Goal: Task Accomplishment & Management: Complete application form

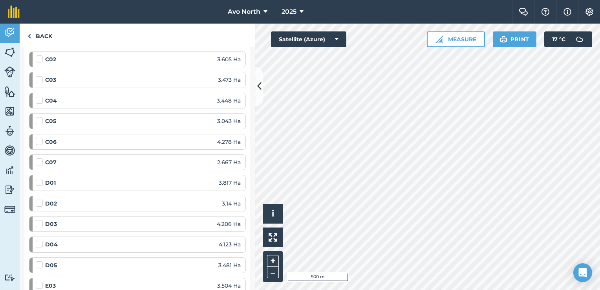
scroll to position [589, 0]
click at [40, 139] on label at bounding box center [40, 139] width 9 height 0
click at [40, 139] on input "checkbox" at bounding box center [38, 141] width 5 height 5
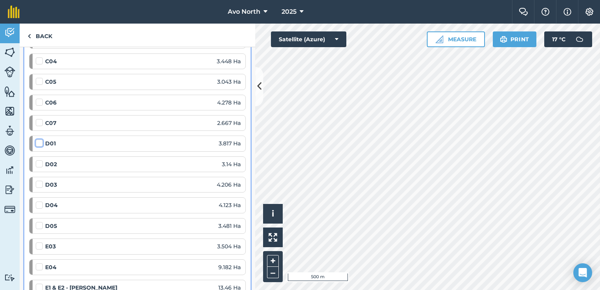
checkbox input "false"
select select "NE"
select select "Sunny"
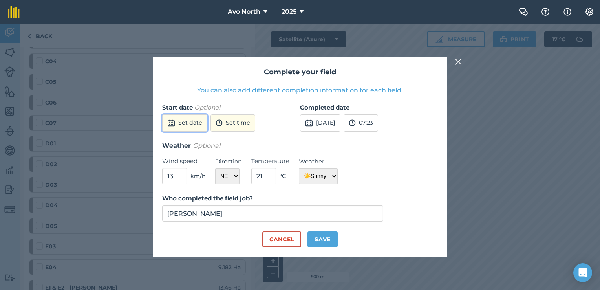
click at [194, 126] on button "Set date" at bounding box center [184, 122] width 45 height 17
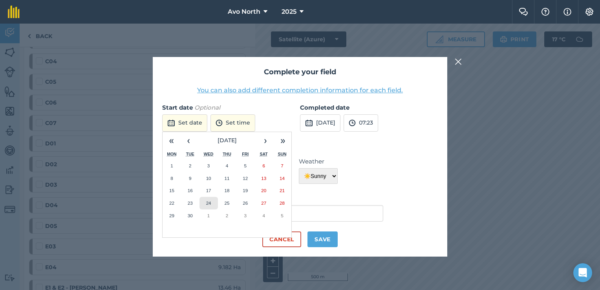
click at [207, 208] on button "24" at bounding box center [209, 203] width 18 height 13
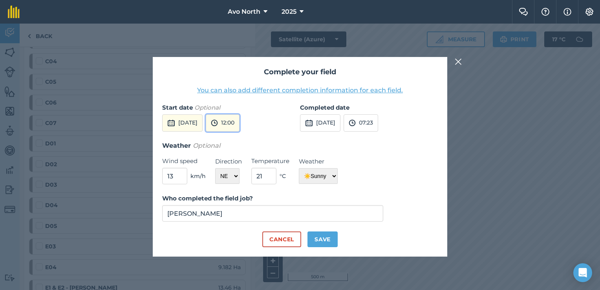
click at [240, 124] on button "12:00" at bounding box center [223, 122] width 34 height 17
click at [243, 185] on button "04:30" at bounding box center [224, 184] width 37 height 13
click at [378, 126] on button "07:23" at bounding box center [361, 122] width 35 height 17
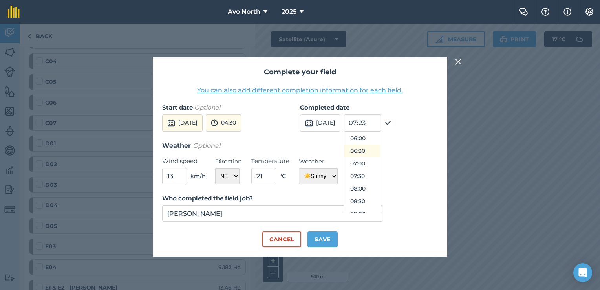
scroll to position [112, 0]
click at [380, 164] on button "05:30" at bounding box center [362, 165] width 37 height 13
click at [322, 238] on button "Save" at bounding box center [323, 239] width 30 height 16
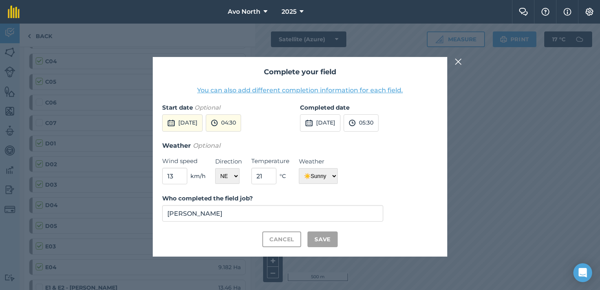
checkbox input "true"
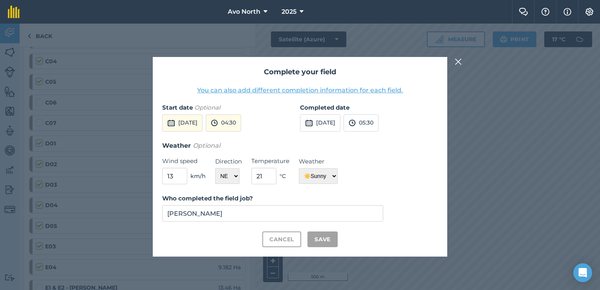
checkbox input "true"
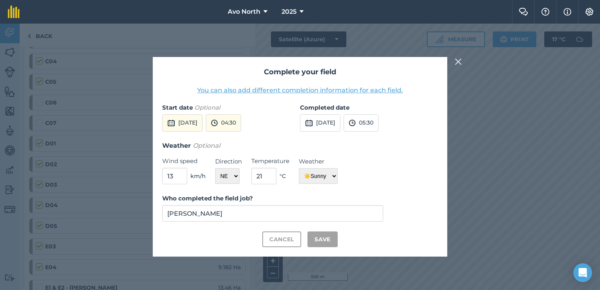
checkbox input "true"
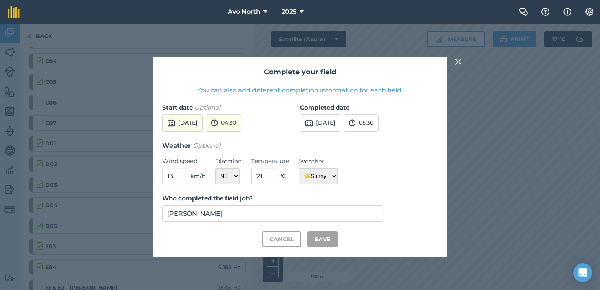
checkbox input "true"
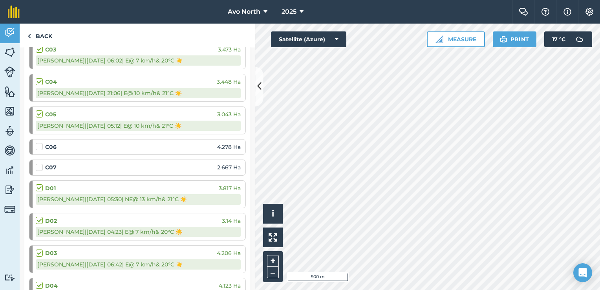
scroll to position [633, 0]
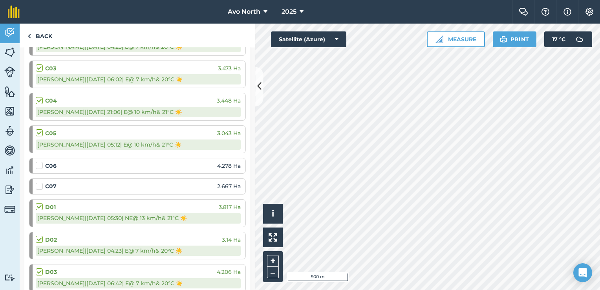
click at [39, 161] on label at bounding box center [40, 161] width 9 height 0
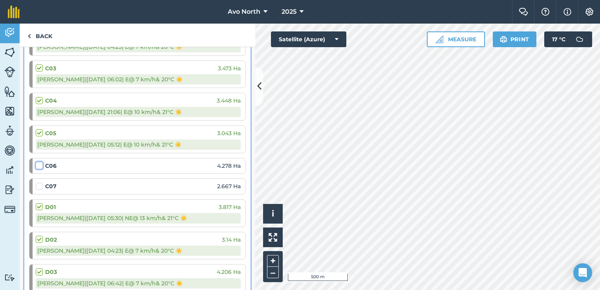
click at [39, 162] on input "checkbox" at bounding box center [38, 163] width 5 height 5
checkbox input "false"
select select "NE"
select select "Sunny"
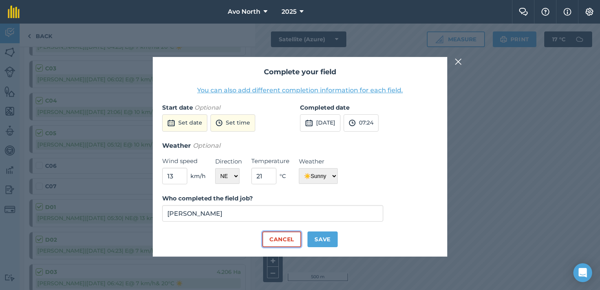
click at [290, 240] on button "Cancel" at bounding box center [281, 239] width 39 height 16
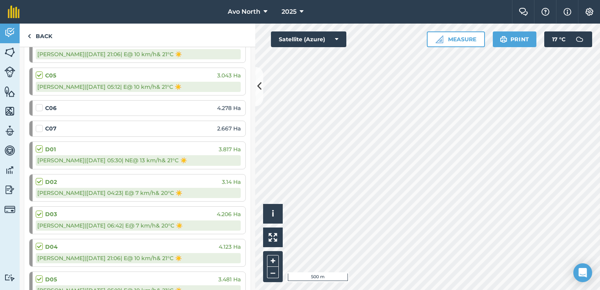
scroll to position [672, 0]
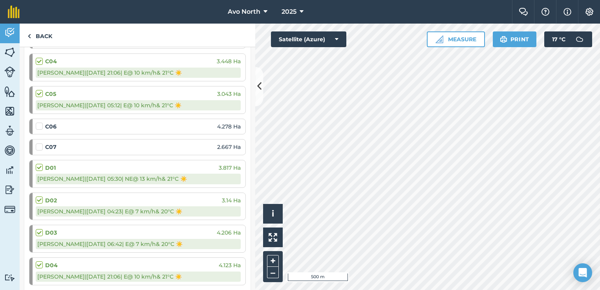
click at [49, 164] on strong "D01" at bounding box center [50, 167] width 11 height 9
drag, startPoint x: 207, startPoint y: 171, endPoint x: 190, endPoint y: 175, distance: 17.7
click at [201, 174] on div "[PERSON_NAME] | [DATE] 05:30 | [GEOGRAPHIC_DATA] @ 13 km/h & 21 ° C ☀️" at bounding box center [138, 179] width 205 height 10
drag, startPoint x: 123, startPoint y: 180, endPoint x: 62, endPoint y: 167, distance: 61.5
click at [62, 167] on div "D01 3.817 Ha" at bounding box center [138, 167] width 205 height 9
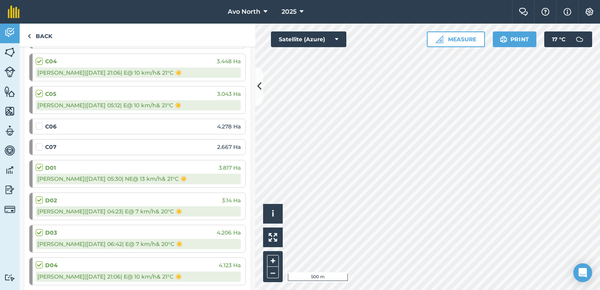
click at [36, 163] on label at bounding box center [40, 163] width 9 height 0
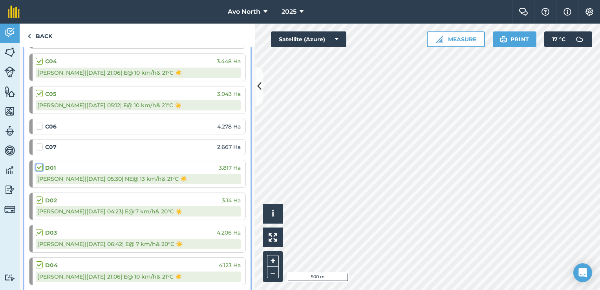
click at [36, 163] on input "checkbox" at bounding box center [38, 165] width 5 height 5
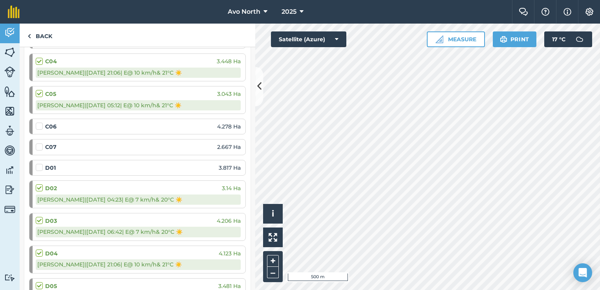
click at [41, 163] on label at bounding box center [40, 163] width 9 height 0
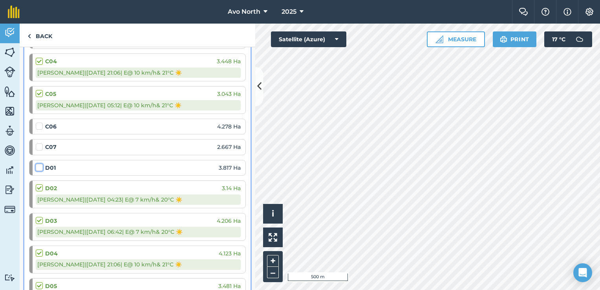
click at [41, 163] on input "checkbox" at bounding box center [38, 165] width 5 height 5
checkbox input "false"
select select "NE"
select select "Sunny"
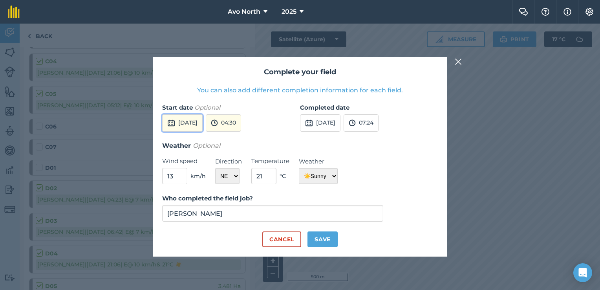
click at [203, 124] on button "[DATE]" at bounding box center [182, 122] width 40 height 17
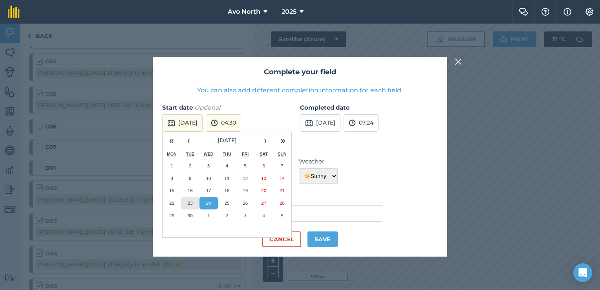
click at [191, 200] on abbr "23" at bounding box center [190, 202] width 5 height 5
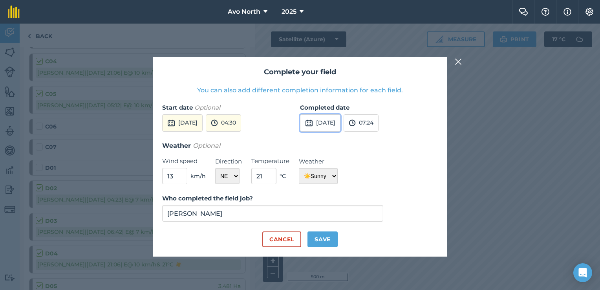
click at [331, 124] on button "[DATE]" at bounding box center [320, 122] width 40 height 17
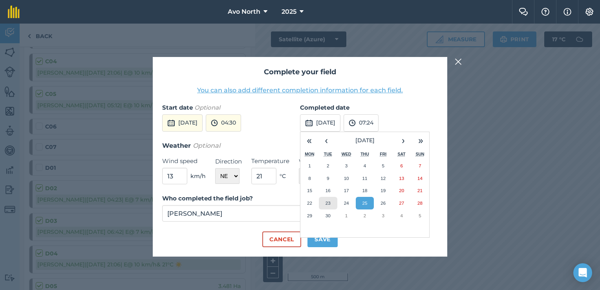
click at [329, 201] on abbr "23" at bounding box center [328, 202] width 5 height 5
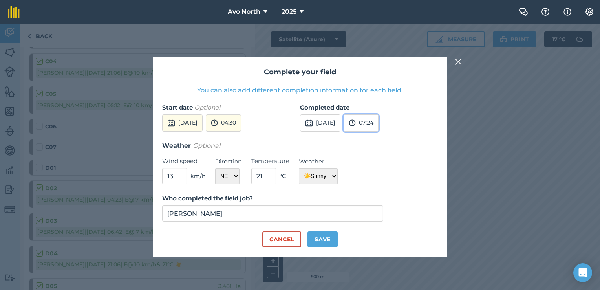
click at [379, 123] on button "07:24" at bounding box center [361, 122] width 35 height 17
click at [379, 162] on button "05:30" at bounding box center [362, 165] width 37 height 13
click at [322, 236] on button "Save" at bounding box center [323, 239] width 30 height 16
checkbox input "true"
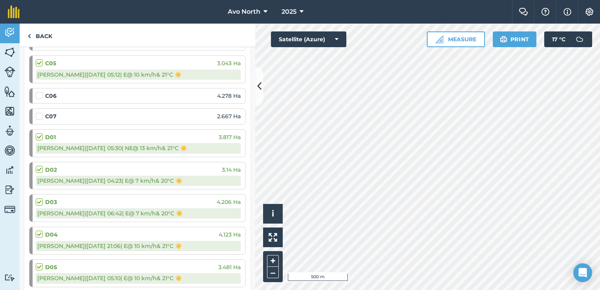
scroll to position [672, 0]
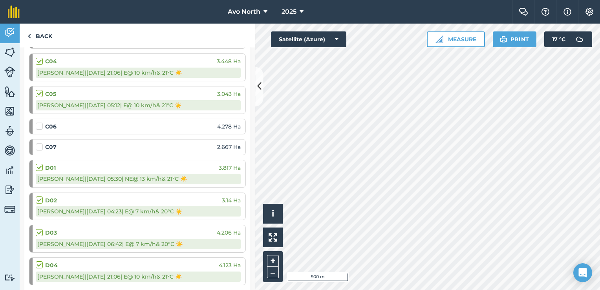
click at [40, 122] on label at bounding box center [40, 122] width 9 height 0
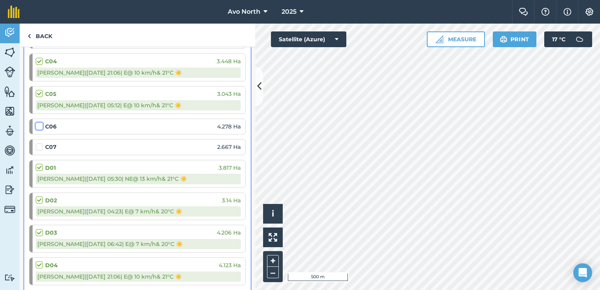
click at [40, 122] on input "checkbox" at bounding box center [38, 124] width 5 height 5
checkbox input "false"
select select "E"
select select "Sunny"
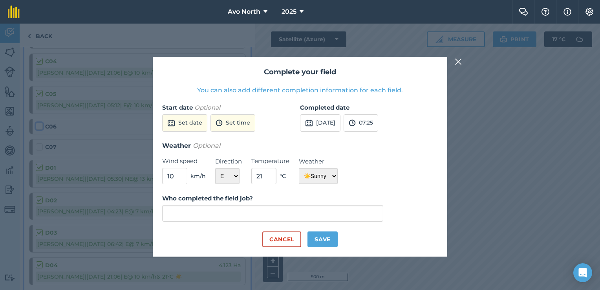
type input "[PERSON_NAME]"
click at [198, 125] on button "Set date" at bounding box center [184, 122] width 45 height 17
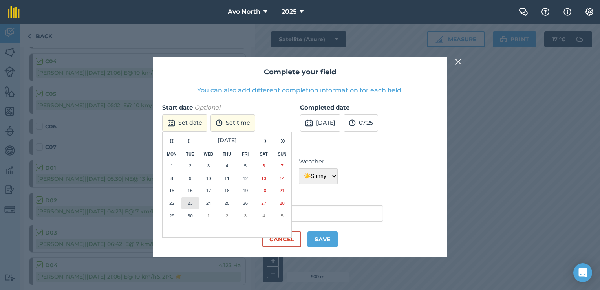
click at [186, 202] on button "23" at bounding box center [190, 203] width 18 height 13
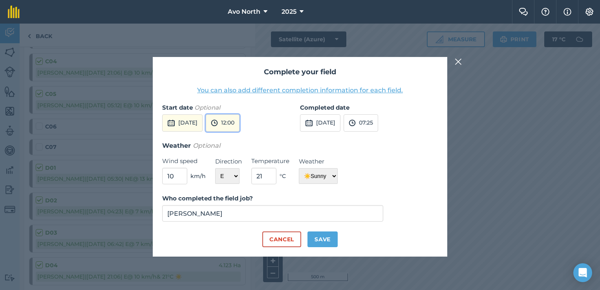
click at [240, 123] on button "12:00" at bounding box center [223, 122] width 34 height 17
click at [240, 170] on button "02:30" at bounding box center [224, 173] width 37 height 13
click at [378, 126] on button "07:25" at bounding box center [361, 122] width 35 height 17
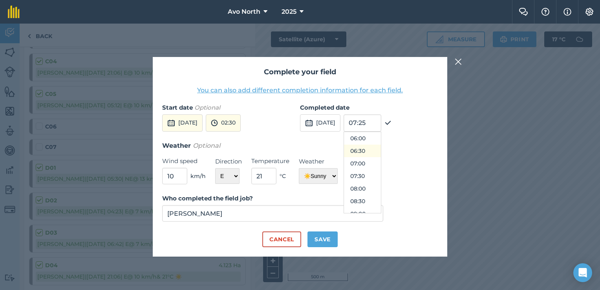
scroll to position [112, 0]
click at [377, 163] on button "05:30" at bounding box center [362, 165] width 37 height 13
click at [327, 240] on button "Save" at bounding box center [323, 239] width 30 height 16
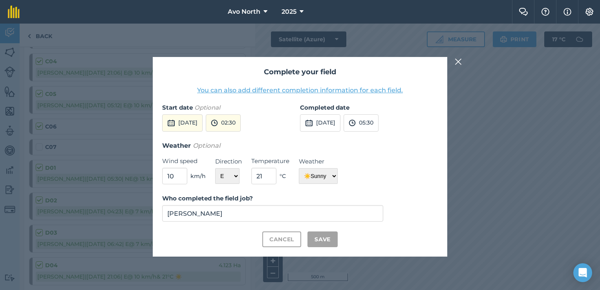
checkbox input "true"
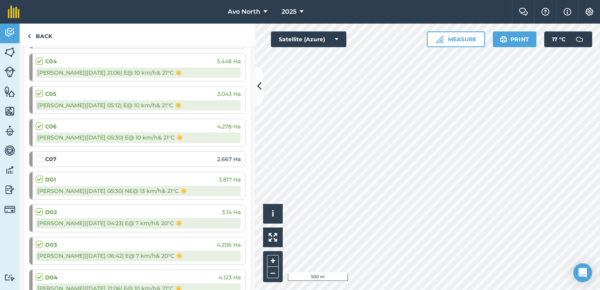
click at [40, 155] on label at bounding box center [40, 155] width 9 height 0
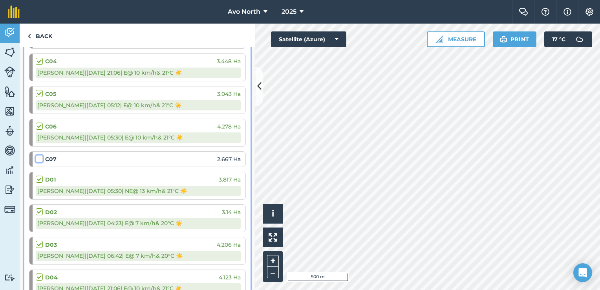
click at [40, 155] on input "checkbox" at bounding box center [38, 157] width 5 height 5
checkbox input "false"
select select "E"
select select "Sunny"
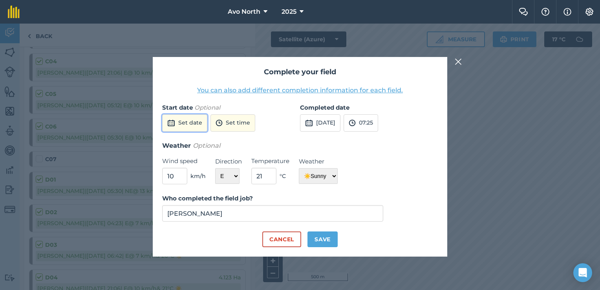
click at [200, 125] on button "Set date" at bounding box center [184, 122] width 45 height 17
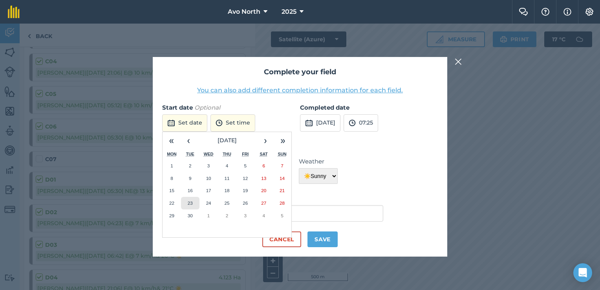
click at [191, 202] on abbr "23" at bounding box center [190, 202] width 5 height 5
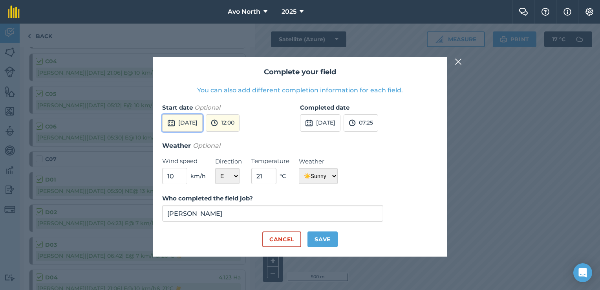
click at [203, 127] on button "[DATE]" at bounding box center [182, 122] width 40 height 17
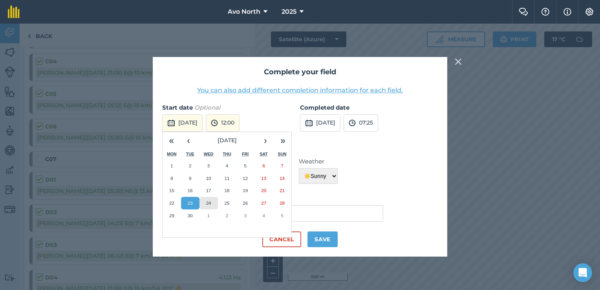
click at [209, 202] on abbr "24" at bounding box center [208, 202] width 5 height 5
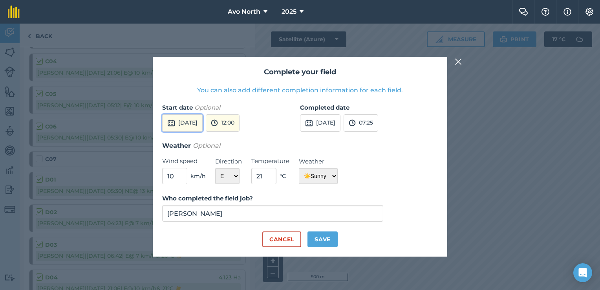
click at [199, 125] on button "[DATE]" at bounding box center [182, 122] width 40 height 17
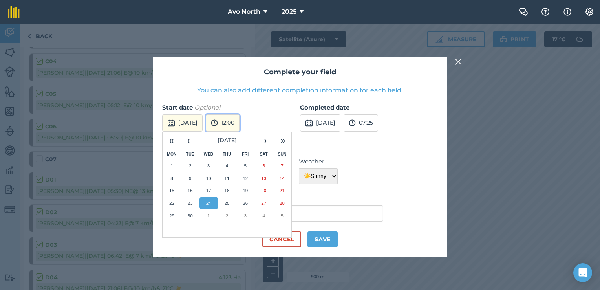
click at [240, 121] on button "12:00" at bounding box center [223, 122] width 34 height 17
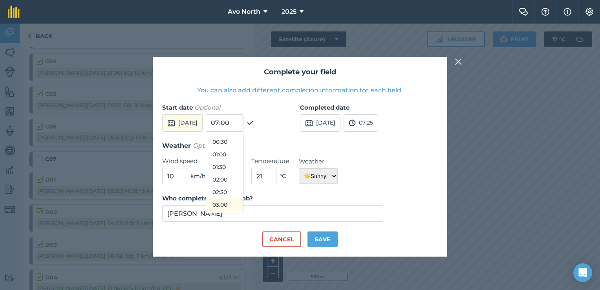
scroll to position [0, 0]
click at [241, 187] on button "02:00" at bounding box center [224, 188] width 37 height 13
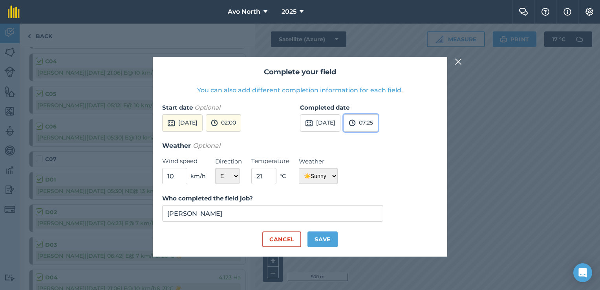
click at [378, 122] on button "07:25" at bounding box center [361, 122] width 35 height 17
click at [381, 149] on button "05:00" at bounding box center [362, 152] width 37 height 13
click at [325, 242] on button "Save" at bounding box center [323, 239] width 30 height 16
checkbox input "true"
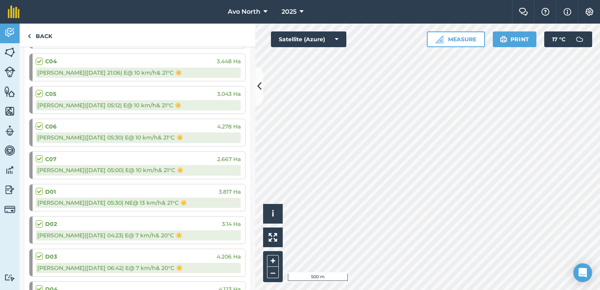
click at [90, 137] on div "[PERSON_NAME] | [DATE] 05:30 | E @ 10 km/h & 21 ° C ☀️" at bounding box center [138, 137] width 205 height 10
click at [37, 122] on label at bounding box center [40, 122] width 9 height 0
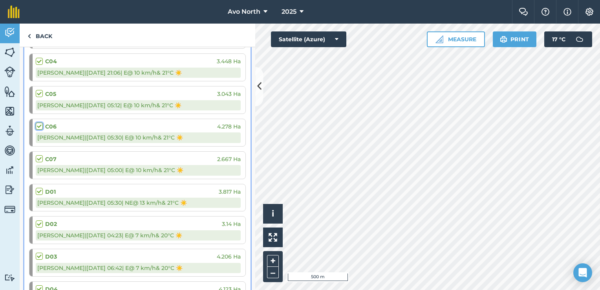
click at [37, 123] on input "checkbox" at bounding box center [38, 124] width 5 height 5
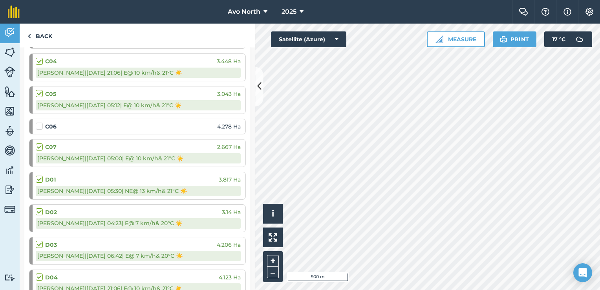
click at [40, 122] on label at bounding box center [40, 122] width 9 height 0
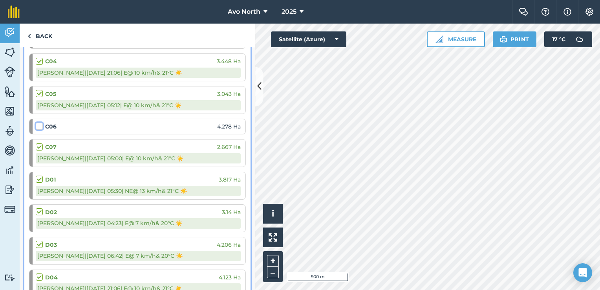
click at [40, 122] on input "checkbox" at bounding box center [38, 124] width 5 height 5
checkbox input "false"
select select "E"
select select "Sunny"
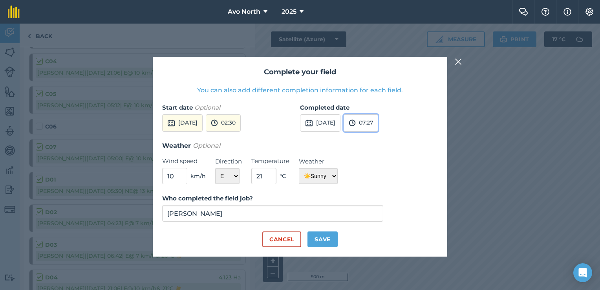
click at [378, 125] on button "07:27" at bounding box center [361, 122] width 35 height 17
click at [381, 153] on button "03:30" at bounding box center [362, 154] width 37 height 13
click at [320, 241] on button "Save" at bounding box center [323, 239] width 30 height 16
checkbox input "true"
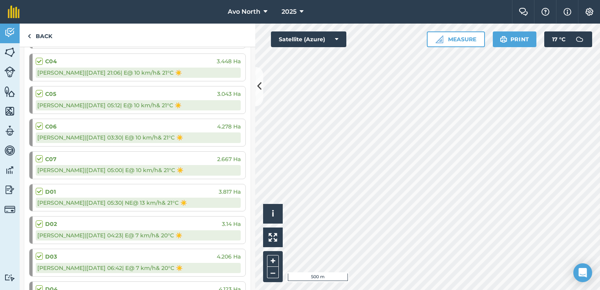
click at [41, 155] on label at bounding box center [40, 155] width 9 height 0
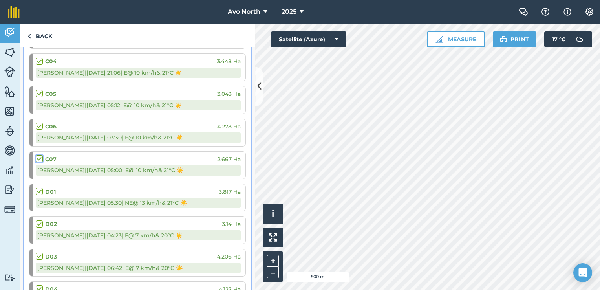
click at [41, 157] on input "checkbox" at bounding box center [38, 157] width 5 height 5
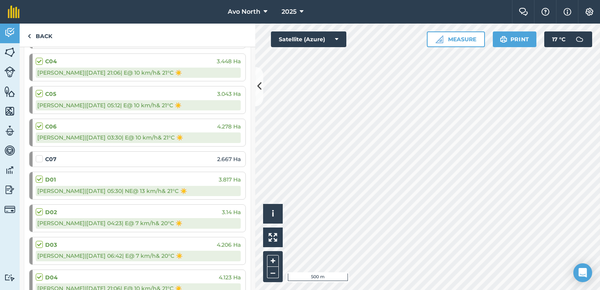
click at [42, 155] on label at bounding box center [40, 155] width 9 height 0
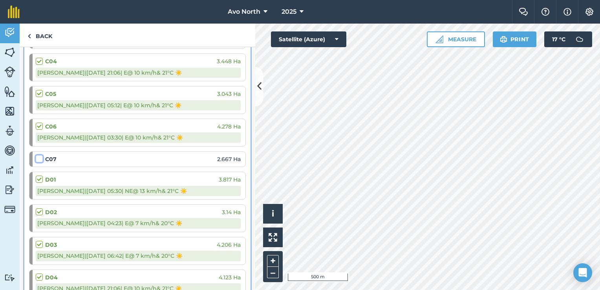
click at [41, 156] on input "checkbox" at bounding box center [38, 157] width 5 height 5
checkbox input "false"
select select "E"
select select "Sunny"
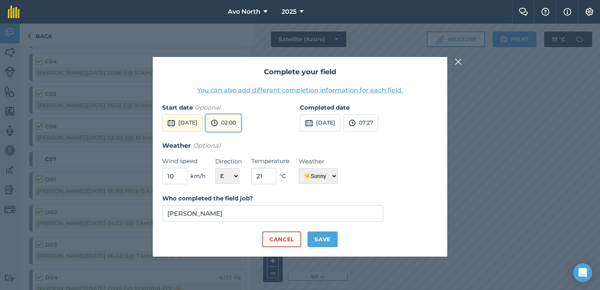
click at [241, 126] on button "02:00" at bounding box center [223, 122] width 35 height 17
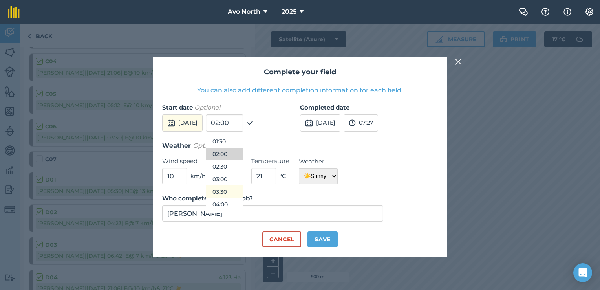
scroll to position [52, 0]
click at [243, 174] on button "03:30" at bounding box center [224, 174] width 37 height 13
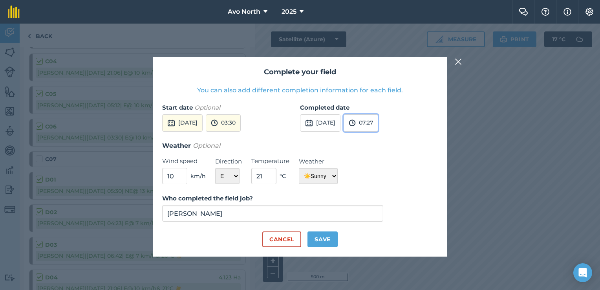
click at [378, 123] on button "07:27" at bounding box center [361, 122] width 35 height 17
click at [379, 161] on button "05:30" at bounding box center [362, 165] width 37 height 13
click at [330, 240] on button "Save" at bounding box center [323, 239] width 30 height 16
checkbox input "true"
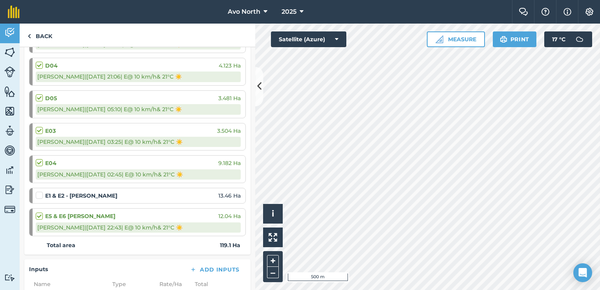
scroll to position [982, 0]
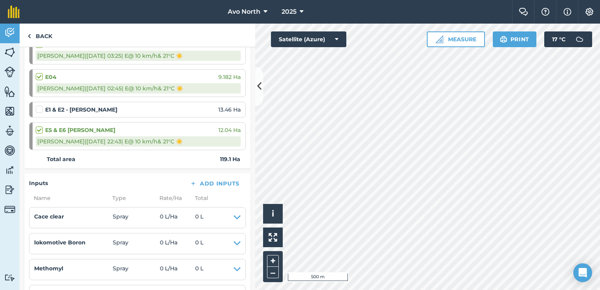
click at [39, 105] on label at bounding box center [40, 105] width 9 height 0
click at [39, 105] on input "checkbox" at bounding box center [38, 107] width 5 height 5
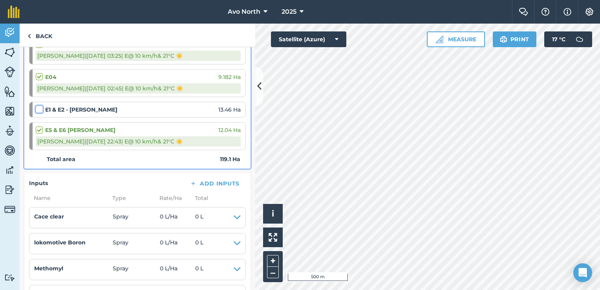
checkbox input "false"
select select "E"
select select "Sunny"
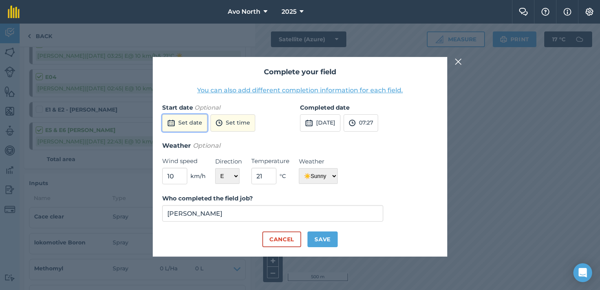
click at [186, 123] on button "Set date" at bounding box center [184, 122] width 45 height 17
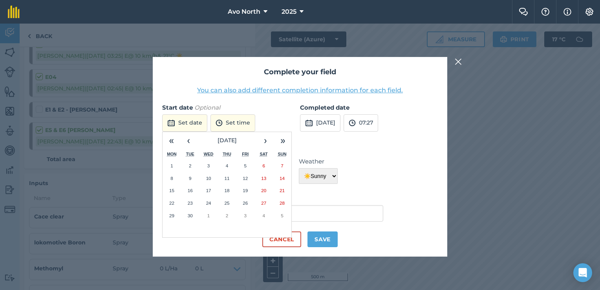
click at [228, 202] on abbr "25" at bounding box center [226, 202] width 5 height 5
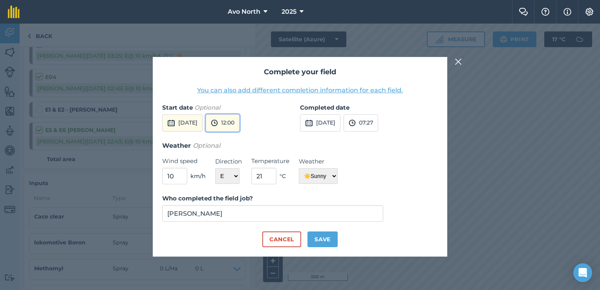
click at [240, 120] on button "12:00" at bounding box center [223, 122] width 34 height 17
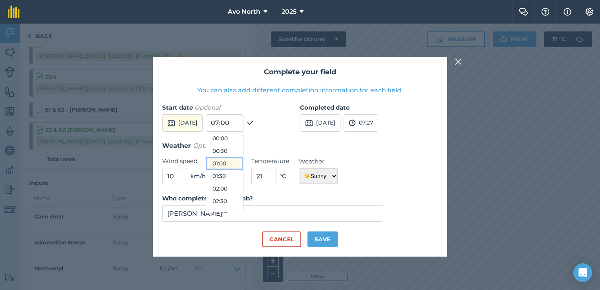
click at [240, 165] on button "01:00" at bounding box center [224, 163] width 37 height 13
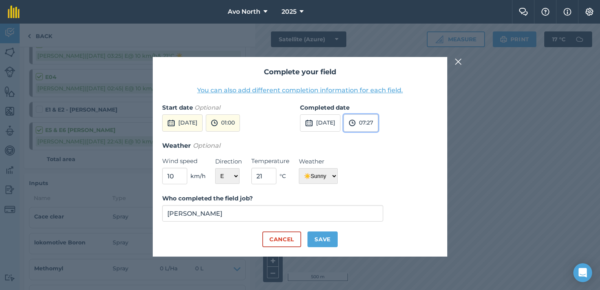
click at [376, 125] on button "07:27" at bounding box center [361, 122] width 35 height 17
click at [381, 161] on button "05:30" at bounding box center [362, 165] width 37 height 13
click at [379, 122] on button "05:30" at bounding box center [361, 122] width 35 height 17
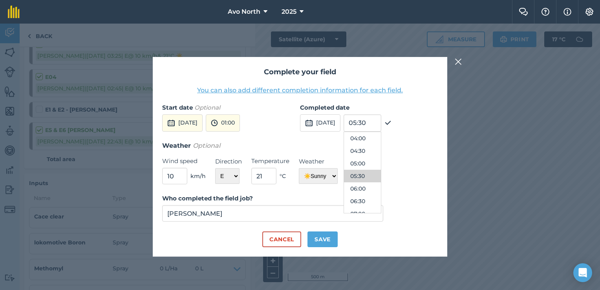
click at [420, 167] on div "Weather Optional Wind speed 10 km/h Direction N NE E SE S SW W NW Temperature 2…" at bounding box center [300, 163] width 276 height 44
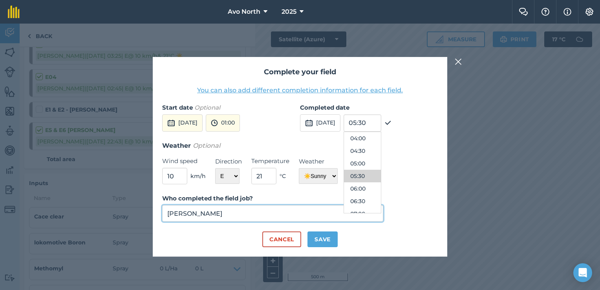
click at [327, 214] on input "[PERSON_NAME]" at bounding box center [272, 213] width 221 height 16
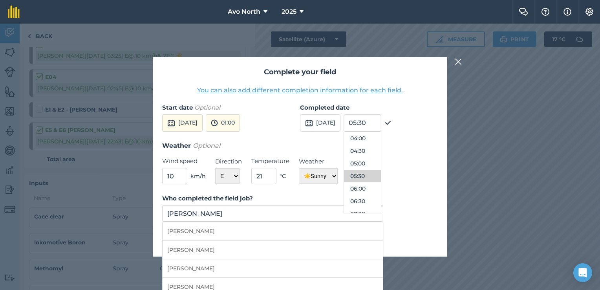
click at [436, 233] on div "Cancel Save" at bounding box center [300, 239] width 276 height 16
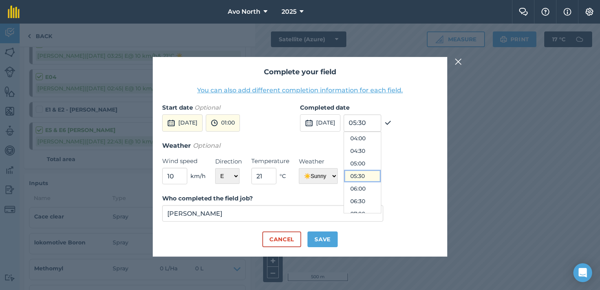
click at [372, 177] on button "05:30" at bounding box center [362, 176] width 37 height 13
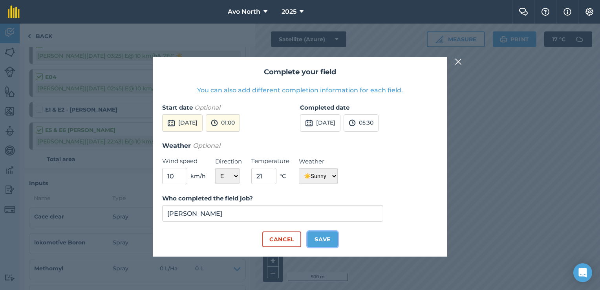
click at [332, 236] on button "Save" at bounding box center [323, 239] width 30 height 16
checkbox input "true"
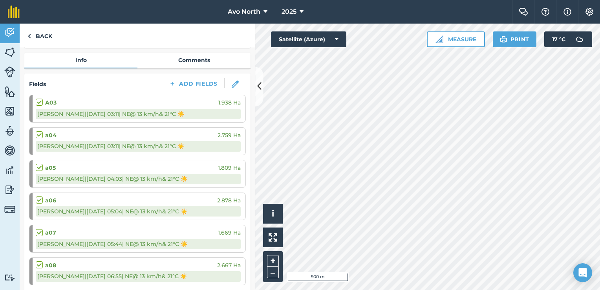
scroll to position [0, 0]
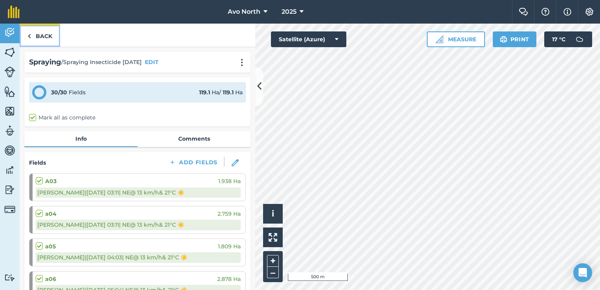
click at [42, 39] on link "Back" at bounding box center [40, 35] width 40 height 23
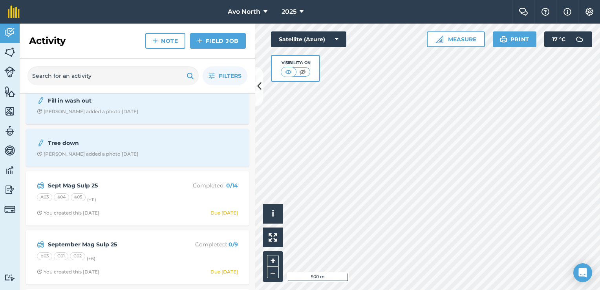
scroll to position [314, 0]
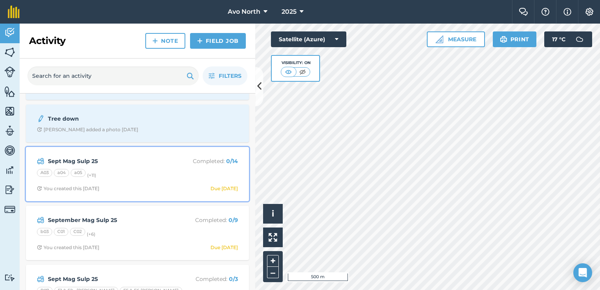
click at [163, 163] on strong "Sept Mag Sulp 25" at bounding box center [110, 161] width 125 height 9
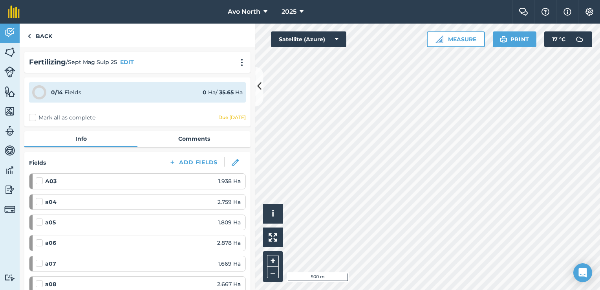
click at [35, 117] on label "Mark all as complete" at bounding box center [62, 118] width 66 height 8
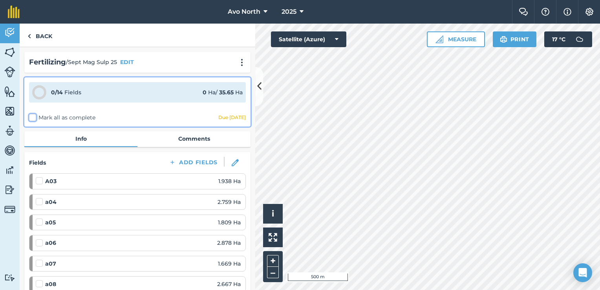
click at [34, 117] on input "Mark all as complete" at bounding box center [31, 116] width 5 height 5
checkbox input "false"
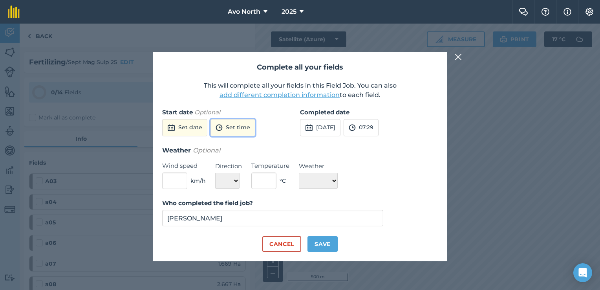
click at [245, 130] on button "Set time" at bounding box center [233, 127] width 45 height 17
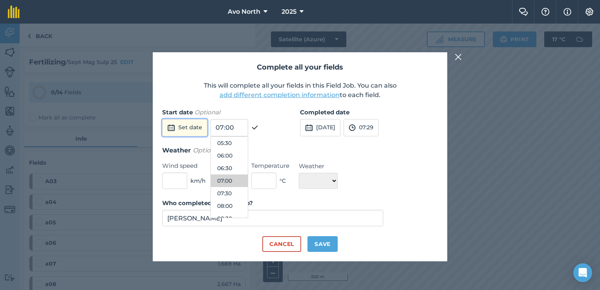
click at [185, 128] on button "Set date" at bounding box center [184, 127] width 45 height 17
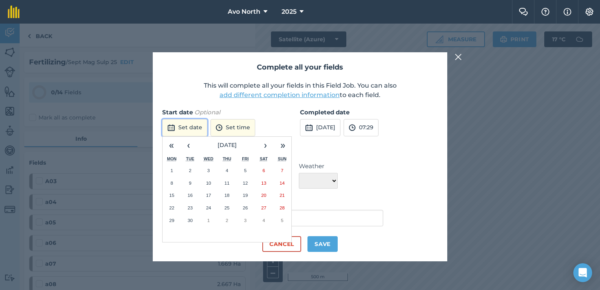
click at [196, 122] on button "Set date" at bounding box center [184, 127] width 45 height 17
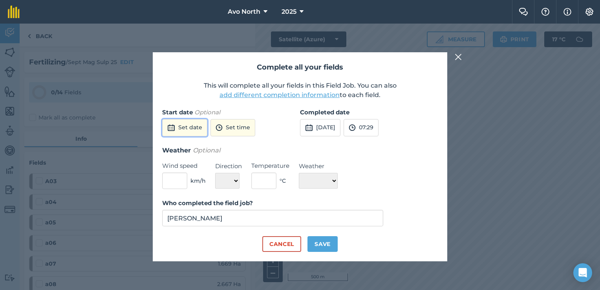
click at [200, 125] on button "Set date" at bounding box center [184, 127] width 45 height 17
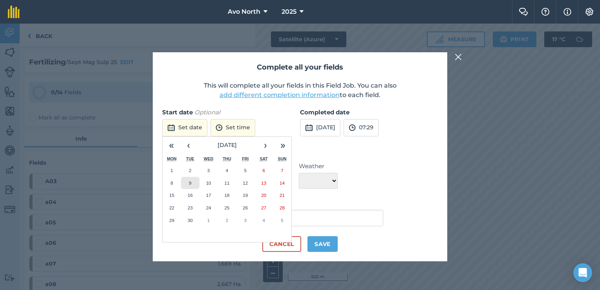
click at [192, 181] on button "9" at bounding box center [190, 183] width 18 height 13
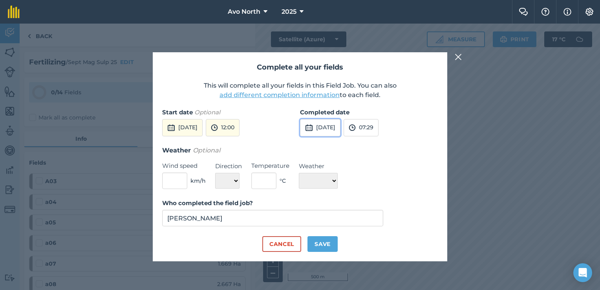
click at [339, 128] on button "[DATE]" at bounding box center [320, 127] width 40 height 17
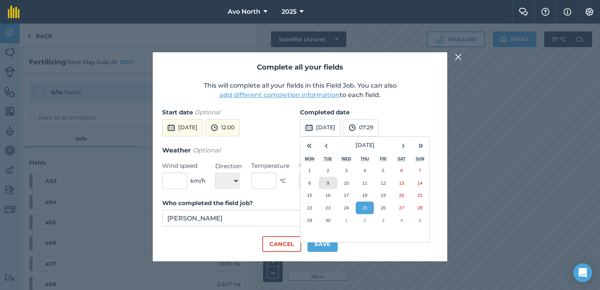
click at [329, 180] on button "9" at bounding box center [328, 183] width 18 height 13
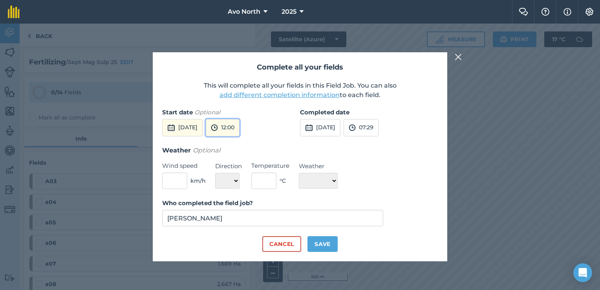
click at [240, 119] on button "12:00" at bounding box center [223, 127] width 34 height 17
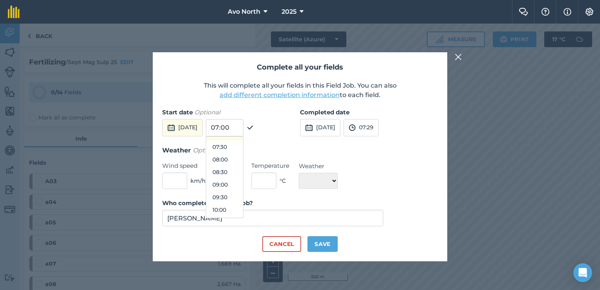
scroll to position [146, 0]
click at [240, 170] on button "07:00" at bounding box center [224, 173] width 37 height 13
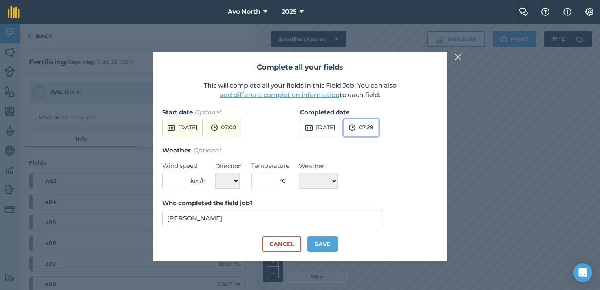
click at [379, 128] on button "07:29" at bounding box center [361, 127] width 35 height 17
click at [377, 211] on button "15:00" at bounding box center [362, 212] width 37 height 13
click at [169, 178] on input "text" at bounding box center [174, 180] width 25 height 16
type input "8"
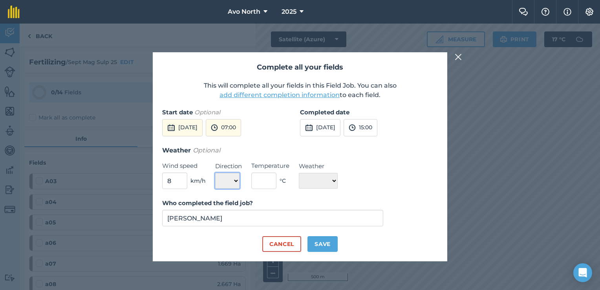
click at [232, 187] on select "N NE E SE S SW W NW" at bounding box center [227, 181] width 24 height 16
select select "E"
click at [215, 173] on select "N NE E SE S SW W NW" at bounding box center [227, 181] width 24 height 16
click at [273, 178] on input "text" at bounding box center [263, 180] width 25 height 16
type input "27"
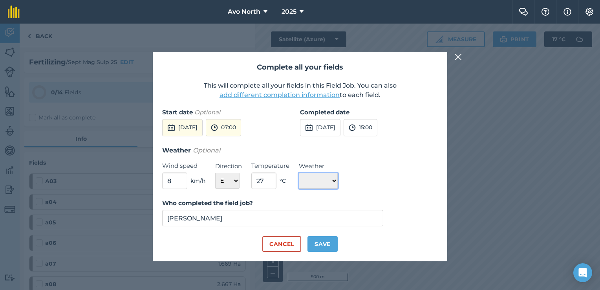
click at [315, 184] on select "☀️ Sunny 🌧 Rainy ⛅️ Cloudy 🌨 Snow ❄️ Icy" at bounding box center [318, 181] width 39 height 16
select select "Sunny"
click at [299, 173] on select "☀️ Sunny 🌧 Rainy ⛅️ Cloudy 🌨 Snow ❄️ Icy" at bounding box center [318, 181] width 39 height 16
click at [323, 247] on button "Save" at bounding box center [323, 244] width 30 height 16
checkbox input "true"
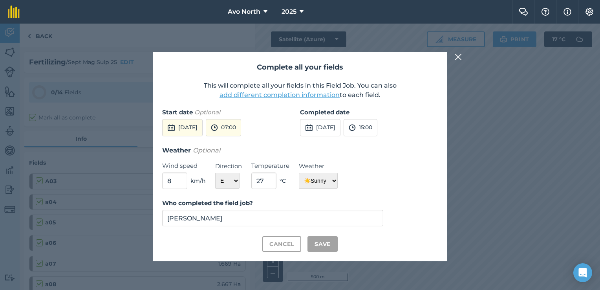
checkbox input "true"
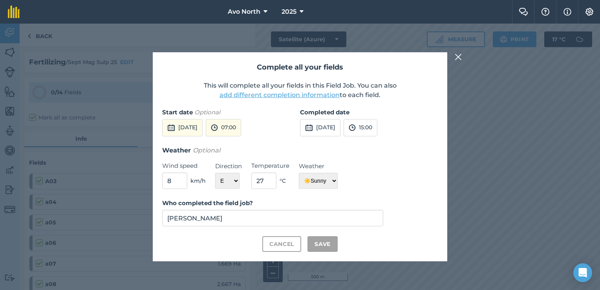
checkbox input "true"
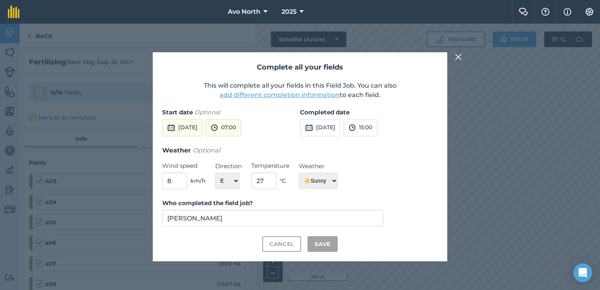
checkbox input "true"
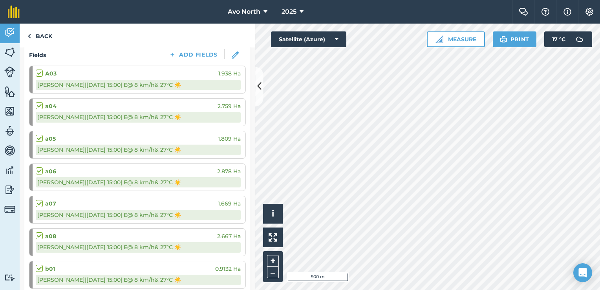
scroll to position [0, 0]
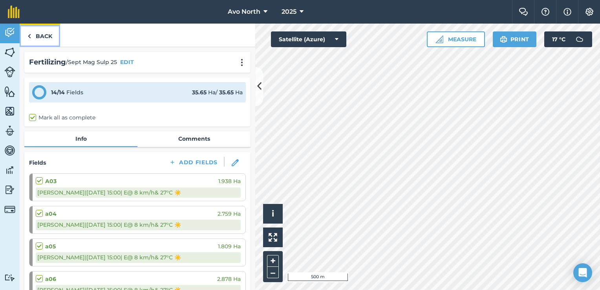
click at [33, 32] on link "Back" at bounding box center [40, 35] width 40 height 23
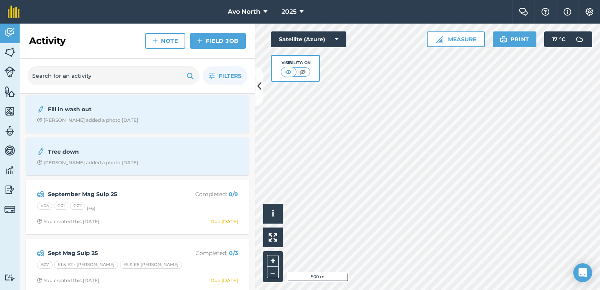
scroll to position [354, 0]
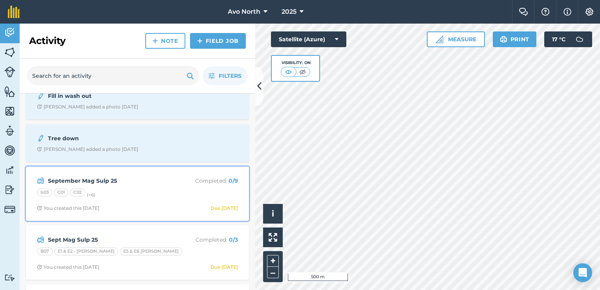
click at [128, 180] on strong "September Mag Sulp 25" at bounding box center [110, 180] width 125 height 9
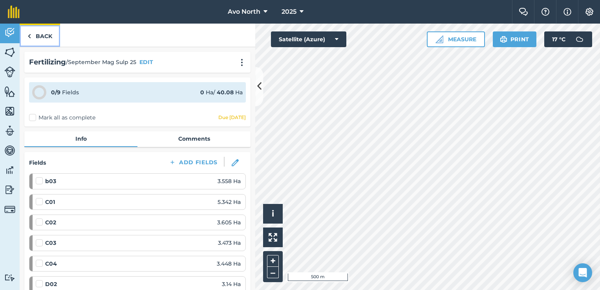
click at [30, 34] on img at bounding box center [29, 35] width 4 height 9
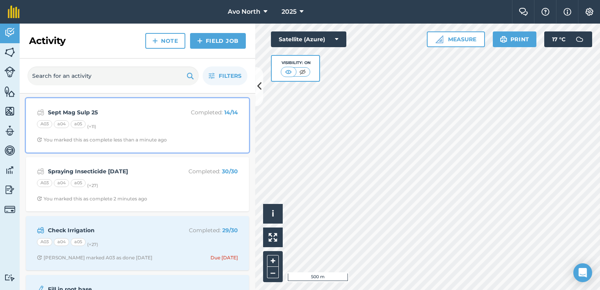
click at [152, 121] on div "A03 a04 a05 (+ 11 )" at bounding box center [137, 125] width 201 height 10
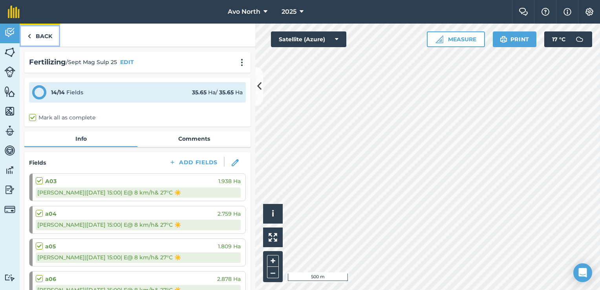
click at [33, 33] on link "Back" at bounding box center [40, 35] width 40 height 23
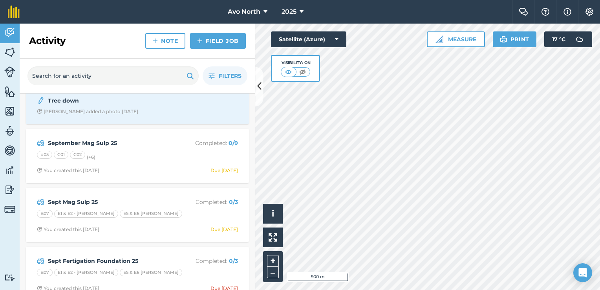
scroll to position [393, 0]
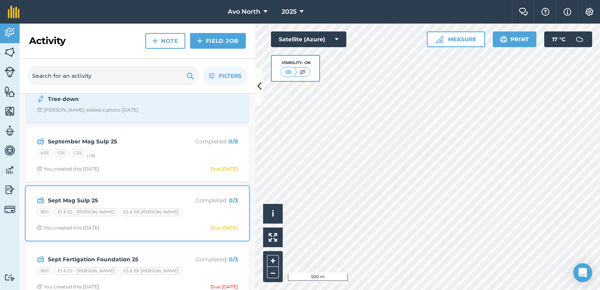
click at [133, 196] on strong "Sept Mag Sulp 25" at bounding box center [110, 200] width 125 height 9
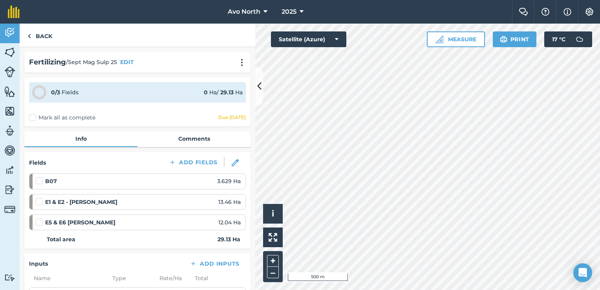
click at [33, 114] on label "Mark all as complete" at bounding box center [62, 118] width 66 height 8
click at [33, 114] on input "Mark all as complete" at bounding box center [31, 116] width 5 height 5
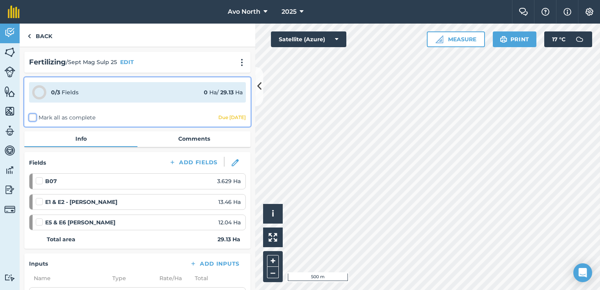
checkbox input "false"
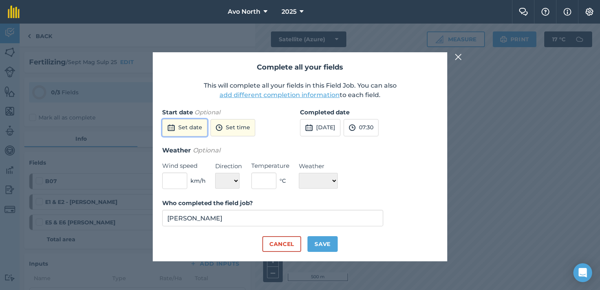
click at [195, 123] on button "Set date" at bounding box center [184, 127] width 45 height 17
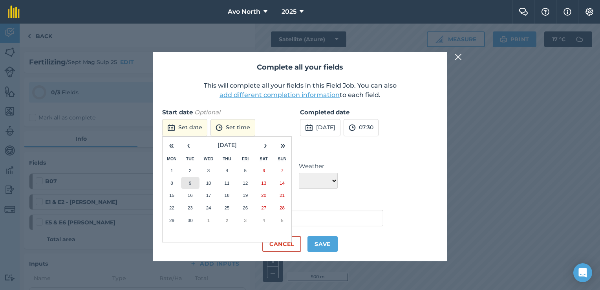
click at [187, 184] on button "9" at bounding box center [190, 183] width 18 height 13
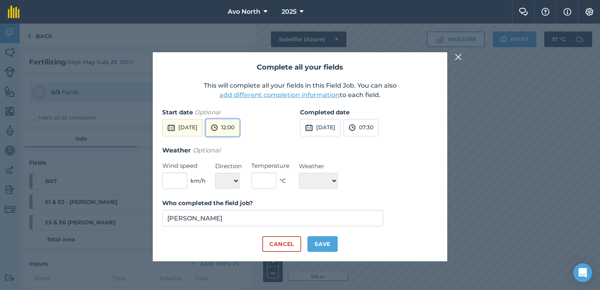
click at [240, 128] on button "12:00" at bounding box center [223, 127] width 34 height 17
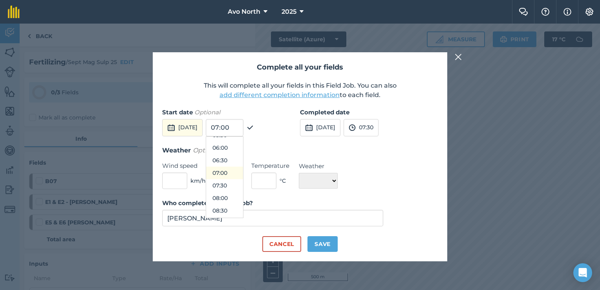
scroll to position [107, 0]
click at [240, 197] on button "06:30" at bounding box center [224, 199] width 37 height 13
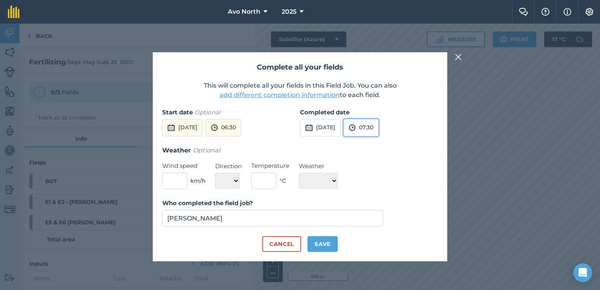
click at [356, 131] on img at bounding box center [352, 127] width 7 height 9
click at [374, 183] on button "15:30" at bounding box center [362, 185] width 37 height 13
click at [185, 175] on input "text" at bounding box center [174, 180] width 25 height 16
type input "8"
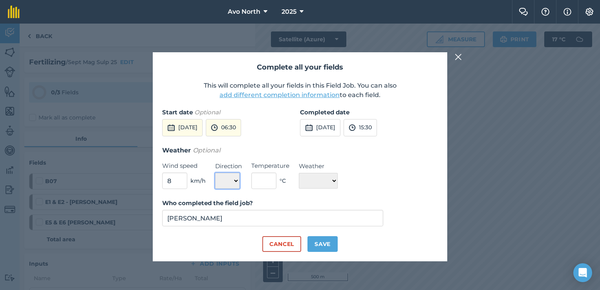
click at [231, 181] on select "N NE E SE S SW W NW" at bounding box center [227, 181] width 24 height 16
select select "E"
click at [215, 173] on select "N NE E SE S SW W NW" at bounding box center [227, 181] width 24 height 16
click at [268, 177] on input "text" at bounding box center [263, 180] width 25 height 16
type input "27"
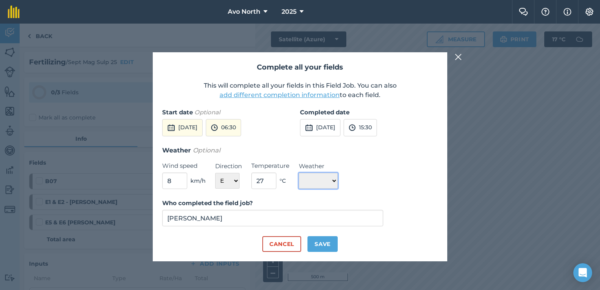
click at [330, 178] on select "☀️ Sunny 🌧 Rainy ⛅️ Cloudy 🌨 Snow ❄️ Icy" at bounding box center [318, 181] width 39 height 16
select select "Sunny"
click at [299, 173] on select "☀️ Sunny 🌧 Rainy ⛅️ Cloudy 🌨 Snow ❄️ Icy" at bounding box center [318, 181] width 39 height 16
click at [321, 246] on button "Save" at bounding box center [323, 244] width 30 height 16
checkbox input "true"
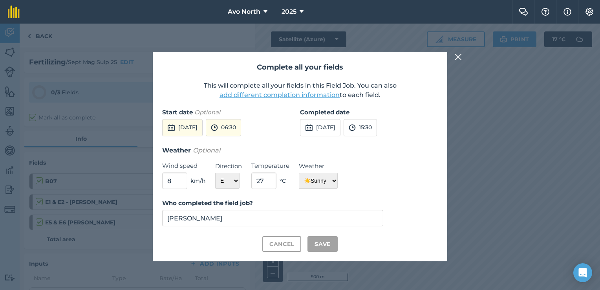
checkbox input "true"
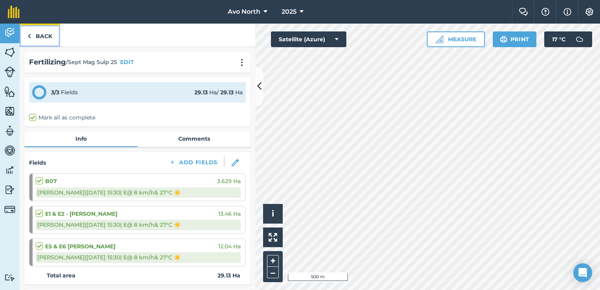
click at [29, 36] on img at bounding box center [29, 35] width 4 height 9
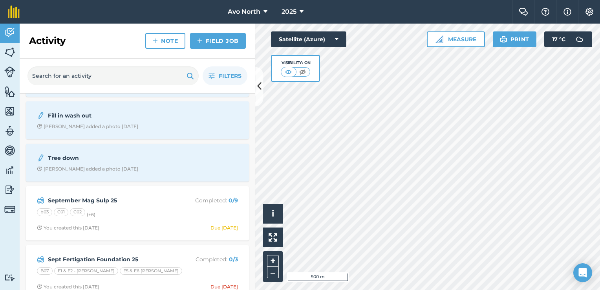
scroll to position [432, 0]
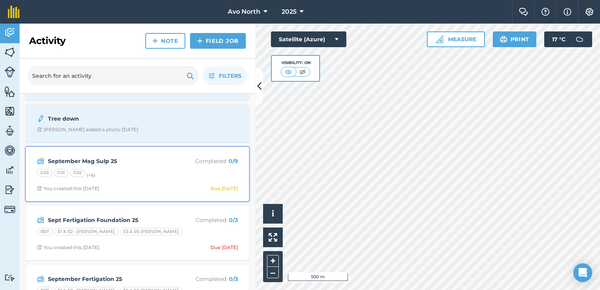
click at [149, 174] on div "b03 C01 C02 (+ 6 )" at bounding box center [137, 174] width 201 height 10
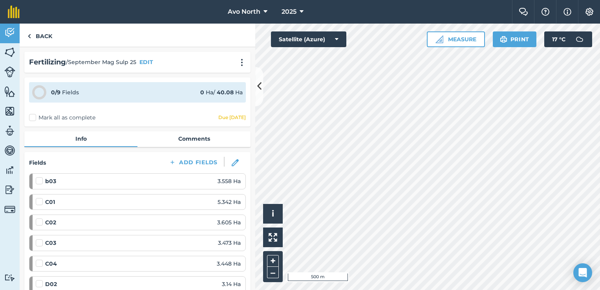
click at [33, 115] on label "Mark all as complete" at bounding box center [62, 118] width 66 height 8
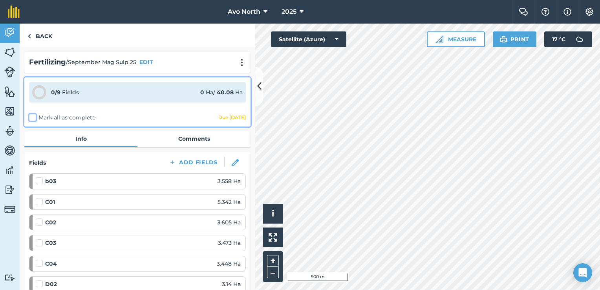
click at [33, 115] on input "Mark all as complete" at bounding box center [31, 116] width 5 height 5
checkbox input "false"
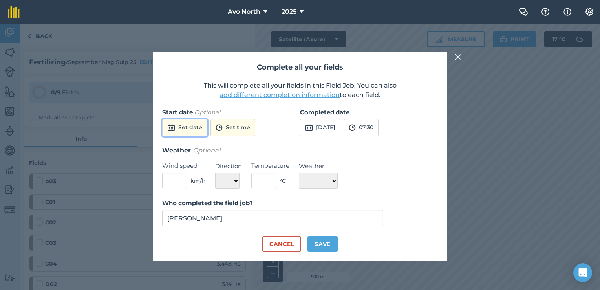
click at [192, 127] on button "Set date" at bounding box center [184, 127] width 45 height 17
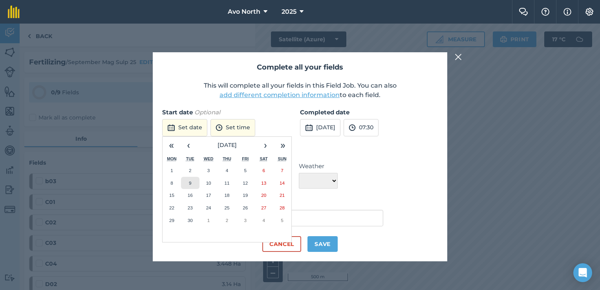
click at [193, 185] on button "9" at bounding box center [190, 183] width 18 height 13
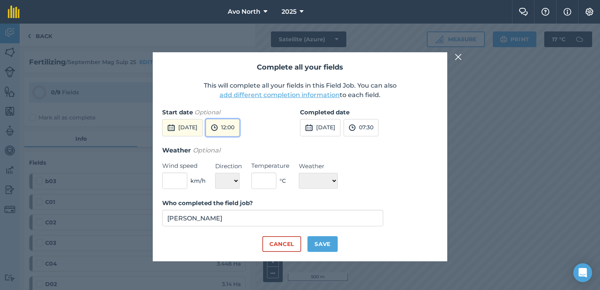
click at [218, 126] on img at bounding box center [214, 127] width 7 height 9
click at [237, 201] on button "05:00" at bounding box center [224, 201] width 37 height 13
click at [241, 133] on button "05:00" at bounding box center [223, 127] width 35 height 17
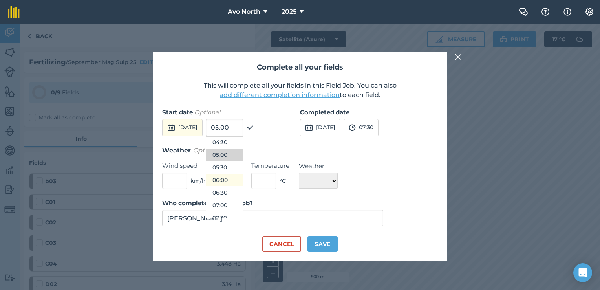
scroll to position [127, 0]
click at [243, 179] on button "06:30" at bounding box center [224, 179] width 37 height 13
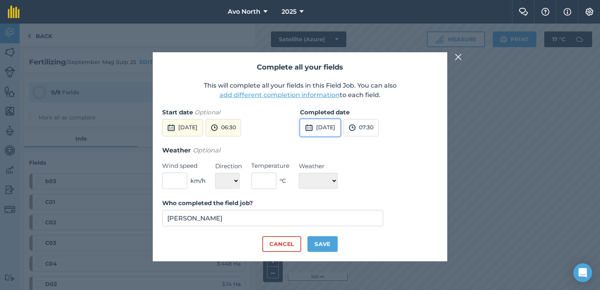
click at [341, 128] on button "[DATE]" at bounding box center [320, 127] width 40 height 17
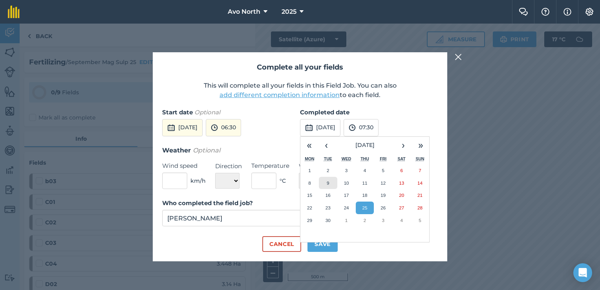
click at [328, 186] on button "9" at bounding box center [328, 183] width 18 height 13
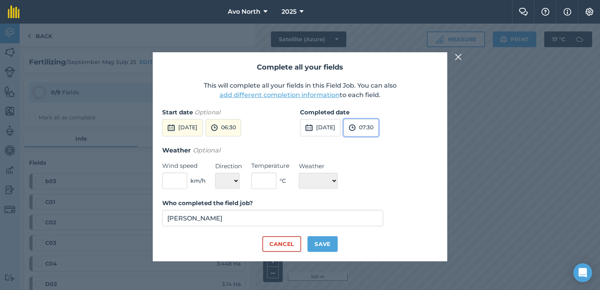
click at [373, 126] on button "07:30" at bounding box center [361, 127] width 35 height 17
click at [374, 182] on button "15:30" at bounding box center [362, 185] width 37 height 13
click at [177, 179] on input "text" at bounding box center [174, 180] width 25 height 16
type input "8"
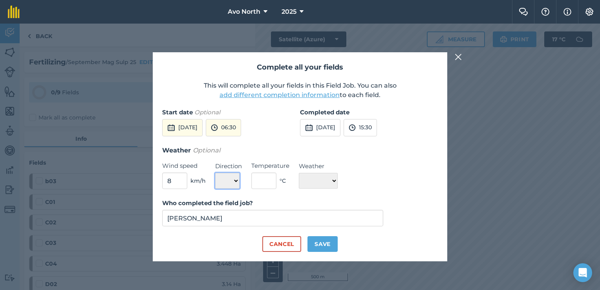
click at [224, 183] on select "N NE E SE S SW W NW" at bounding box center [227, 181] width 24 height 16
select select "E"
click at [215, 173] on select "N NE E SE S SW W NW" at bounding box center [227, 181] width 24 height 16
click at [257, 177] on input "text" at bounding box center [263, 180] width 25 height 16
type input "27"
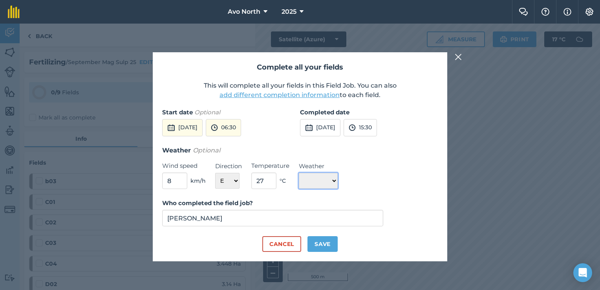
click at [316, 177] on select "☀️ Sunny 🌧 Rainy ⛅️ Cloudy 🌨 Snow ❄️ Icy" at bounding box center [318, 181] width 39 height 16
select select "Sunny"
click at [299, 173] on select "☀️ Sunny 🌧 Rainy ⛅️ Cloudy 🌨 Snow ❄️ Icy" at bounding box center [318, 181] width 39 height 16
click at [327, 245] on button "Save" at bounding box center [323, 244] width 30 height 16
checkbox input "true"
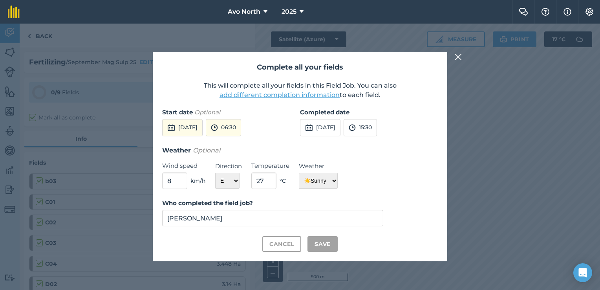
checkbox input "true"
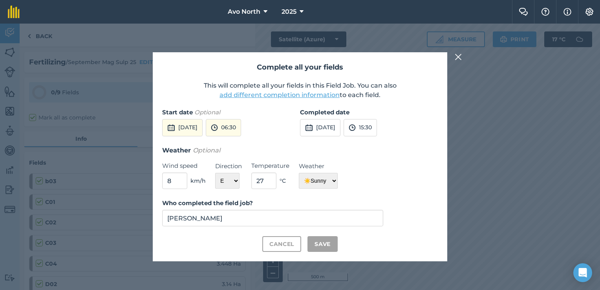
checkbox input "true"
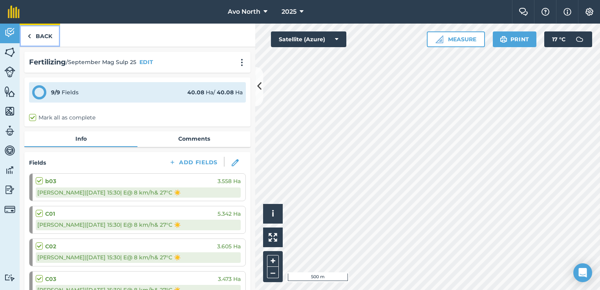
click at [28, 34] on img at bounding box center [29, 35] width 4 height 9
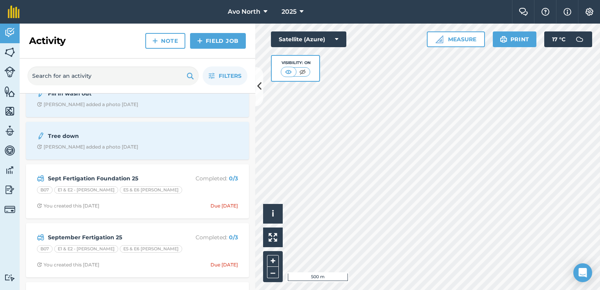
scroll to position [511, 0]
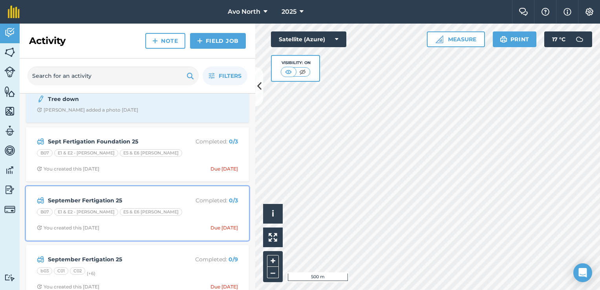
click at [141, 197] on strong "September Fertigation 25" at bounding box center [110, 200] width 125 height 9
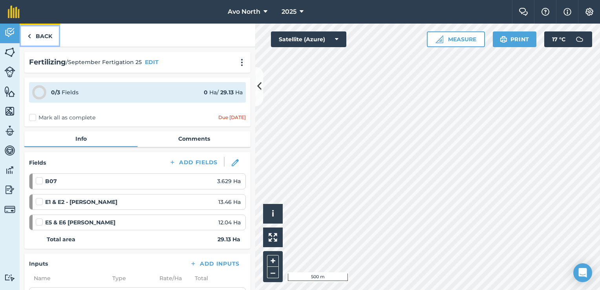
click at [34, 34] on link "Back" at bounding box center [40, 35] width 40 height 23
